Goal: Task Accomplishment & Management: Use online tool/utility

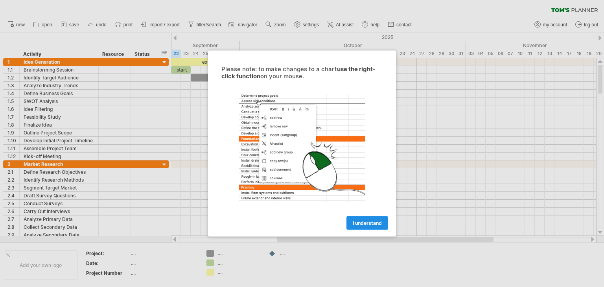
click at [376, 222] on span "I understand" at bounding box center [367, 223] width 29 height 6
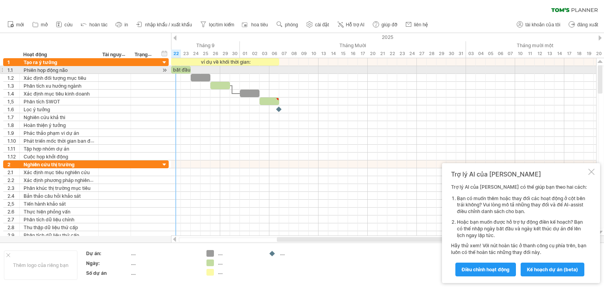
click at [180, 68] on font "bắt đầu" at bounding box center [181, 70] width 17 height 6
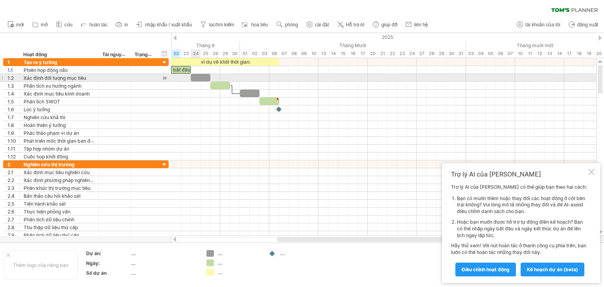
click at [199, 77] on div at bounding box center [201, 77] width 20 height 7
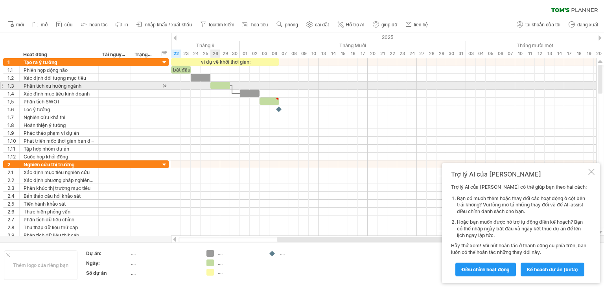
click at [220, 83] on div at bounding box center [220, 85] width 20 height 7
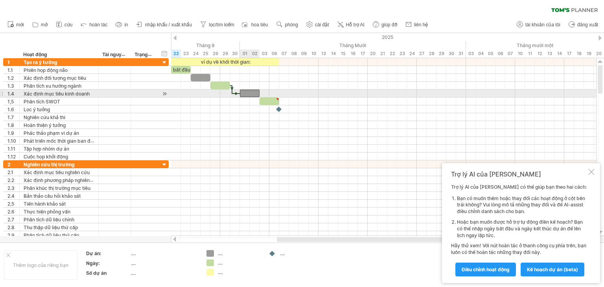
click at [253, 92] on div at bounding box center [250, 93] width 20 height 7
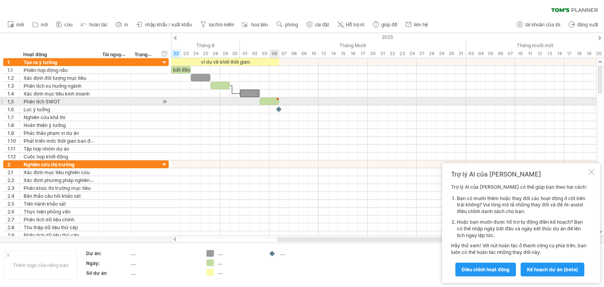
click at [270, 101] on div at bounding box center [269, 100] width 20 height 7
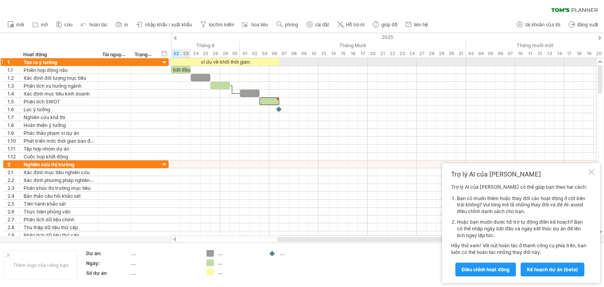
click at [190, 59] on div "ví dụ về khối thời gian:" at bounding box center [225, 61] width 108 height 7
click at [253, 61] on div "**********" at bounding box center [225, 61] width 108 height 7
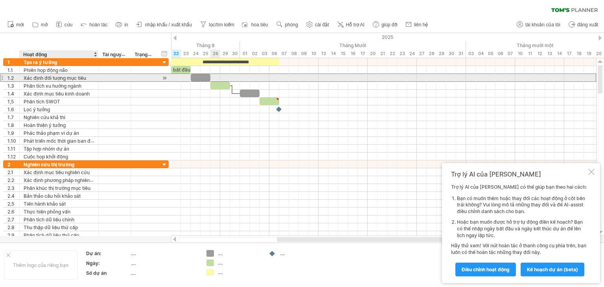
click at [37, 78] on font "Xác định đối tượng mục tiêu" at bounding box center [55, 78] width 62 height 6
drag, startPoint x: 6, startPoint y: 77, endPoint x: 42, endPoint y: 78, distance: 35.8
click at [38, 79] on div "**********" at bounding box center [85, 77] width 165 height 8
click at [94, 79] on div "Xác định đối tượng mục tiêu" at bounding box center [59, 77] width 71 height 7
click at [93, 79] on input "**********" at bounding box center [59, 77] width 71 height 7
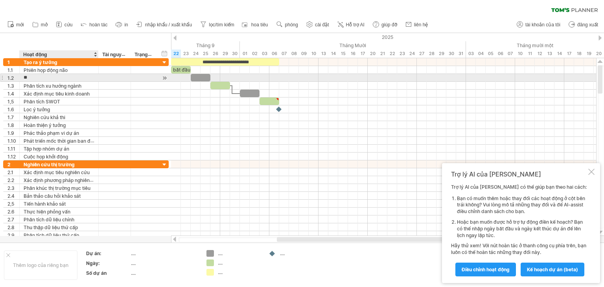
type input "*"
click at [3, 79] on div at bounding box center [1, 77] width 3 height 8
click at [1, 78] on div at bounding box center [1, 77] width 3 height 8
drag, startPoint x: 1, startPoint y: 78, endPoint x: 20, endPoint y: 77, distance: 19.3
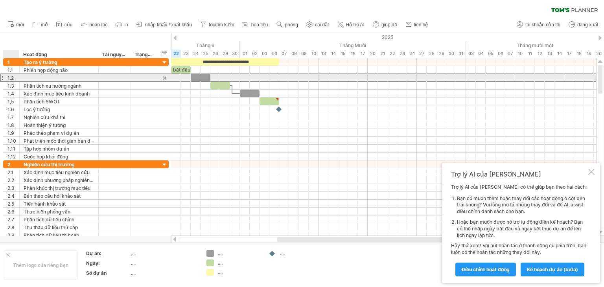
click at [20, 77] on div "1.2" at bounding box center [85, 77] width 165 height 8
click at [12, 79] on font "1.2" at bounding box center [10, 78] width 6 height 6
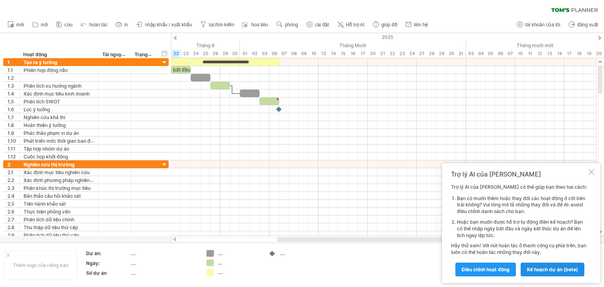
click at [561, 269] on font "kế hoạch dự án (beta)" at bounding box center [552, 269] width 51 height 6
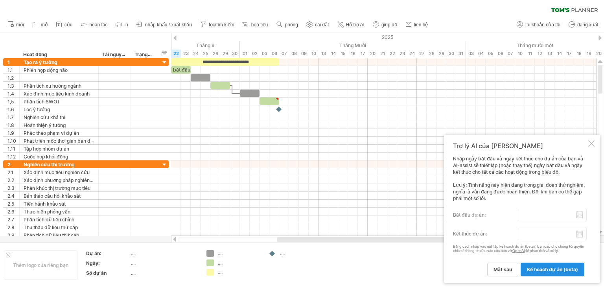
click at [547, 274] on link "kế hoạch dự án (beta)" at bounding box center [552, 270] width 64 height 14
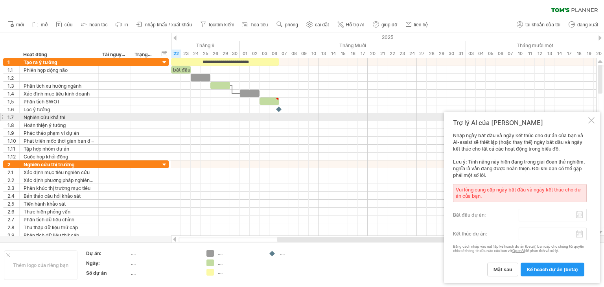
click at [594, 121] on div "Trợ lý AI của [PERSON_NAME] ngày bắt đầu và ngày kết thúc cho dự án của bạn và …" at bounding box center [522, 197] width 156 height 171
click at [591, 118] on div at bounding box center [591, 120] width 6 height 6
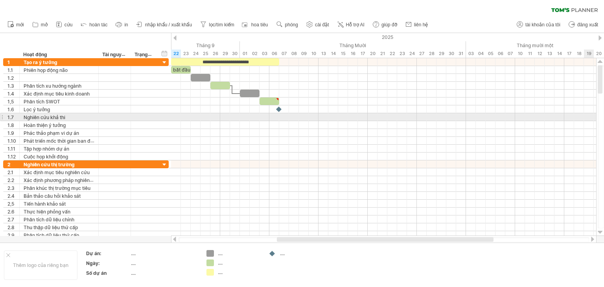
click at [590, 121] on div at bounding box center [383, 125] width 425 height 8
